Goal: Task Accomplishment & Management: Manage account settings

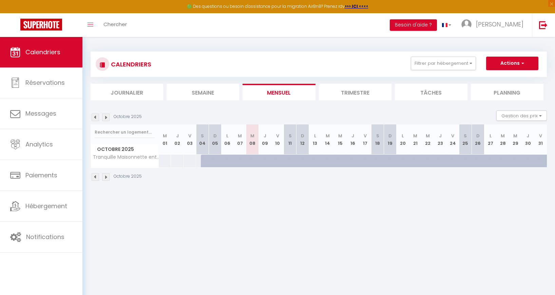
click at [104, 118] on img at bounding box center [105, 117] width 7 height 7
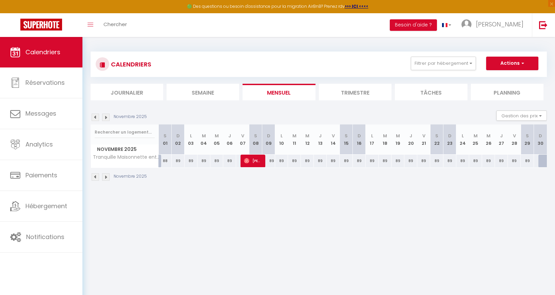
click at [104, 118] on img at bounding box center [105, 117] width 7 height 7
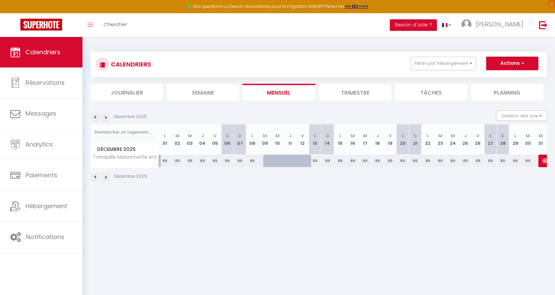
click at [104, 118] on img at bounding box center [105, 117] width 7 height 7
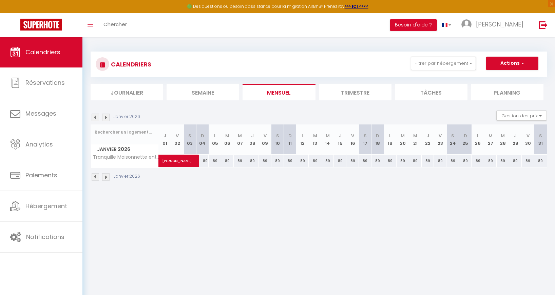
click at [104, 118] on img at bounding box center [105, 117] width 7 height 7
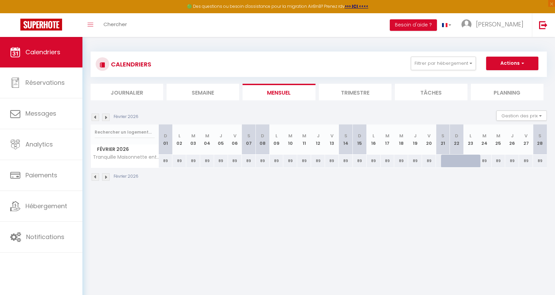
click at [459, 162] on div at bounding box center [462, 165] width 14 height 13
type input "89"
type input "Dim 22 Février 2026"
type input "Lun 23 Février 2026"
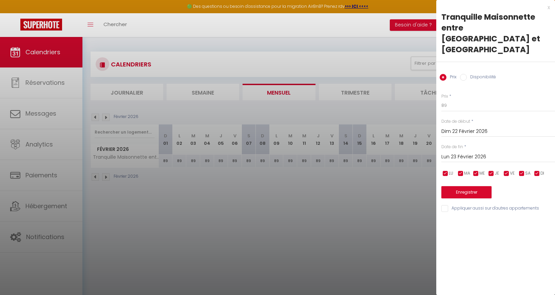
click at [496, 127] on input "Dim 22 Février 2026" at bounding box center [499, 131] width 114 height 9
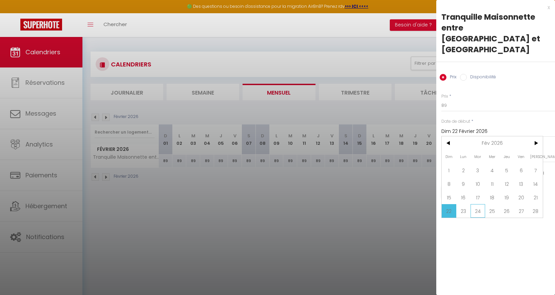
click at [479, 204] on span "24" at bounding box center [478, 211] width 15 height 14
type input "[DATE]"
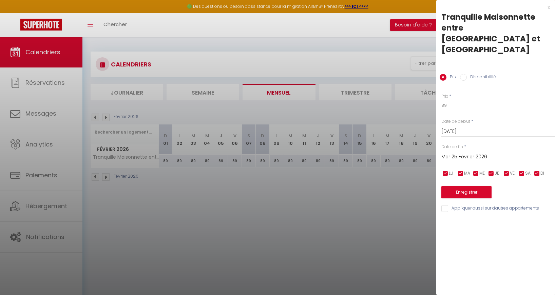
click at [492, 153] on input "Mer 25 Février 2026" at bounding box center [499, 157] width 114 height 9
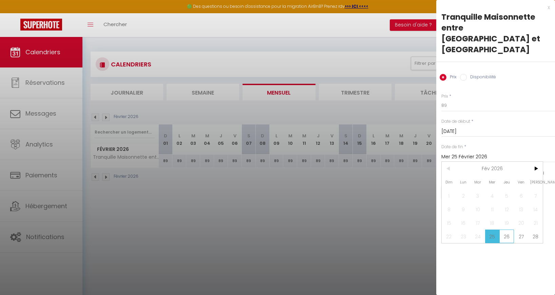
click at [504, 230] on span "26" at bounding box center [507, 237] width 15 height 14
type input "[DATE]"
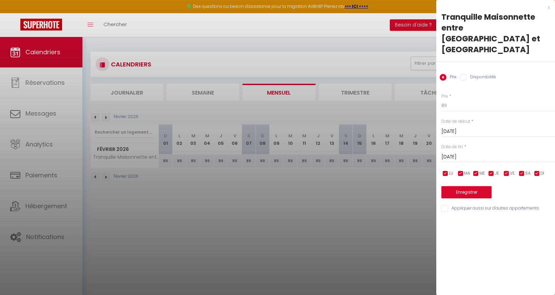
click at [464, 74] on input "Disponibilité" at bounding box center [463, 77] width 7 height 7
radio input "true"
radio input "false"
click at [446, 99] on select "Disponible Indisponible" at bounding box center [499, 105] width 114 height 13
select select "0"
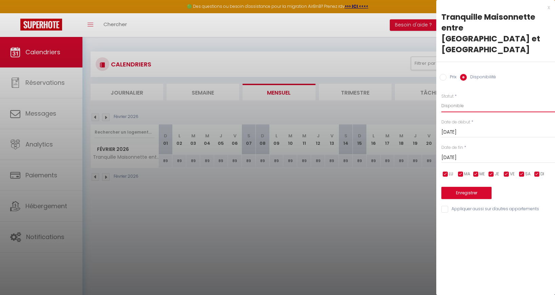
click at [442, 99] on select "Disponible Indisponible" at bounding box center [499, 105] width 114 height 13
click at [455, 187] on button "Enregistrer" at bounding box center [467, 193] width 50 height 12
